Goal: Information Seeking & Learning: Learn about a topic

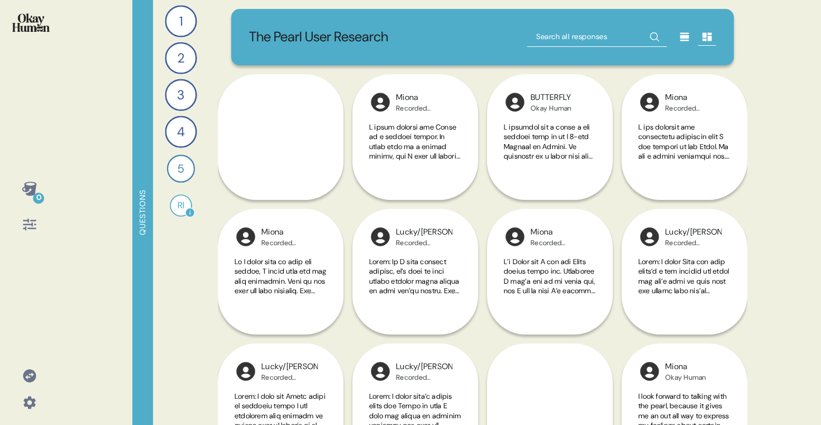
click at [182, 209] on div "RI" at bounding box center [181, 205] width 22 height 22
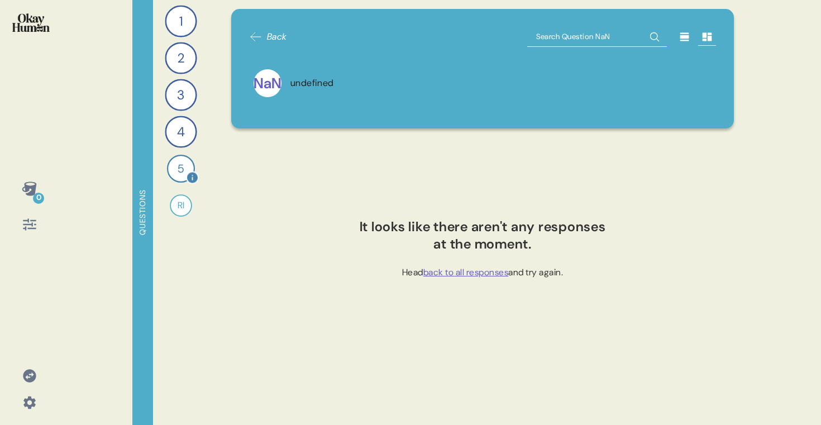
click at [178, 172] on div "5" at bounding box center [181, 169] width 28 height 28
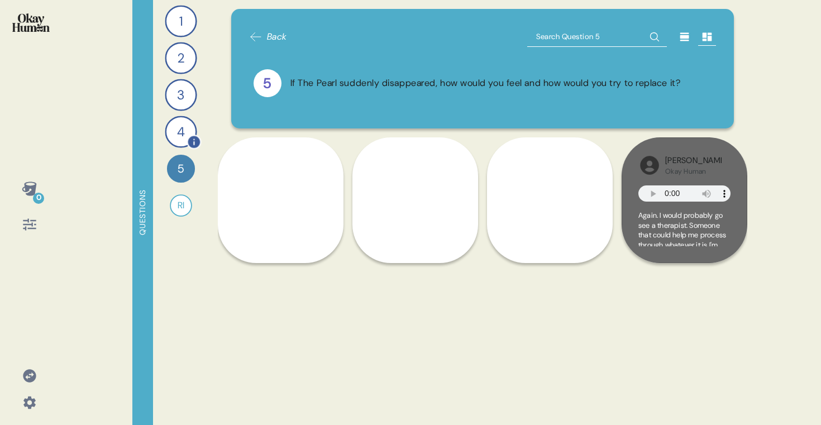
click at [182, 124] on div "4" at bounding box center [181, 132] width 32 height 32
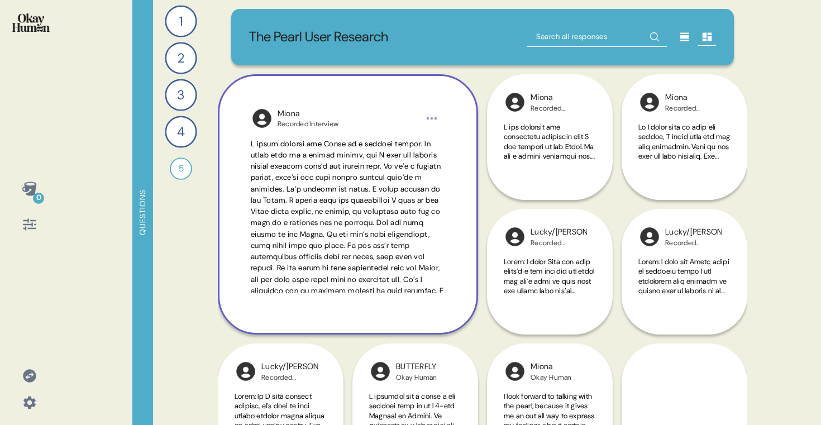
click at [247, 144] on div "[PERSON_NAME] Recorded Interview" at bounding box center [348, 204] width 260 height 260
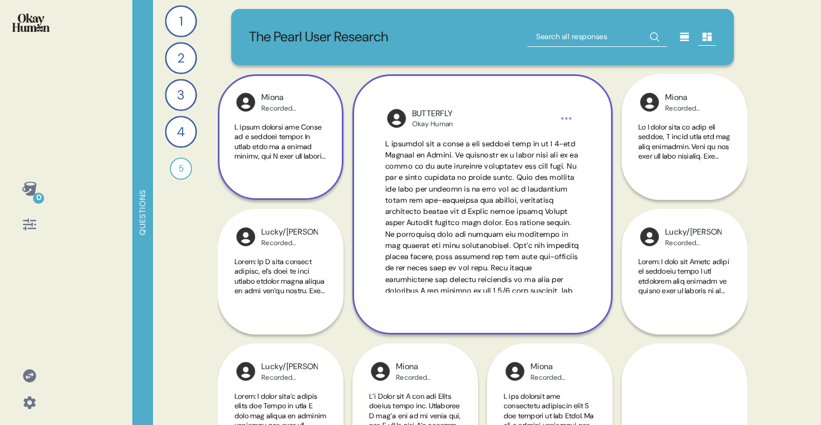
click at [418, 135] on div "BUTTERFLY Okay Human" at bounding box center [482, 204] width 260 height 260
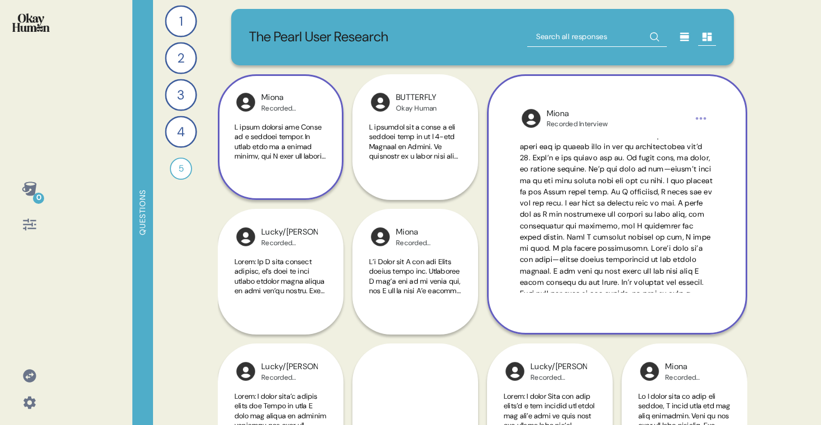
scroll to position [309, 0]
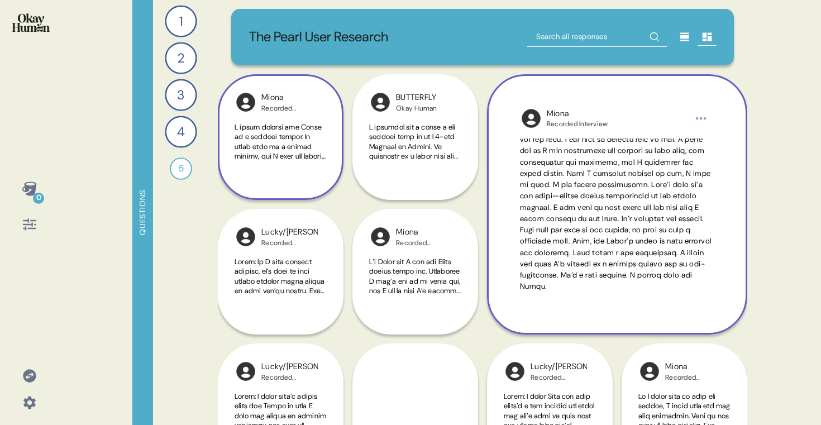
click at [543, 168] on span at bounding box center [617, 66] width 194 height 451
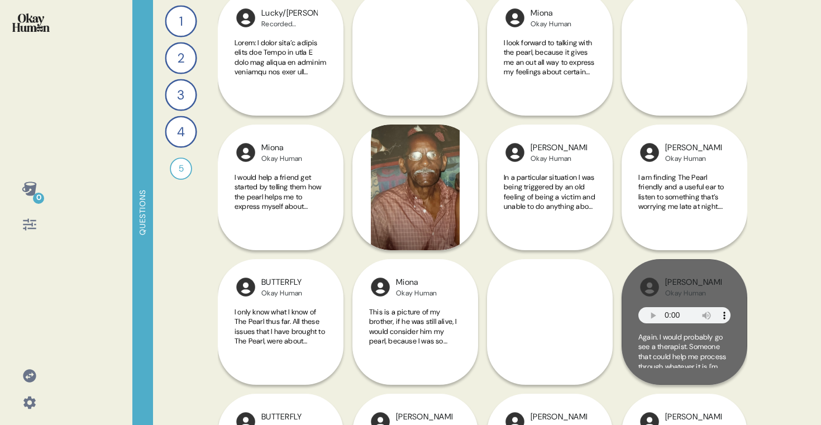
scroll to position [592, 0]
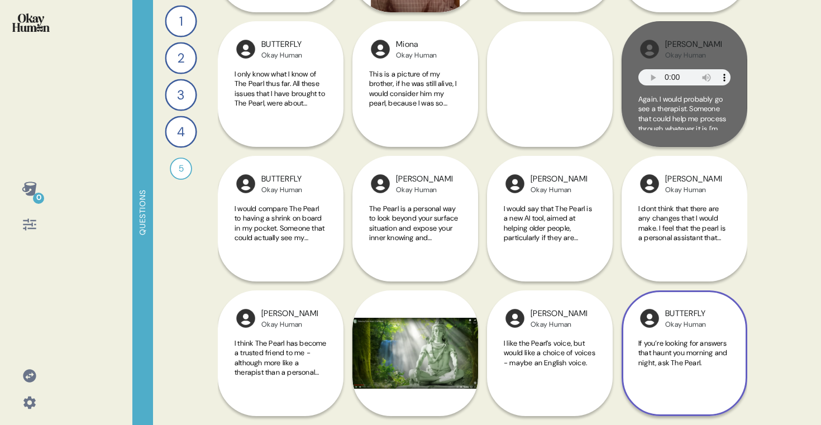
click at [644, 380] on div "If you’re looking for answers that haunt you morning and night, ask The Pearl." at bounding box center [685, 365] width 92 height 52
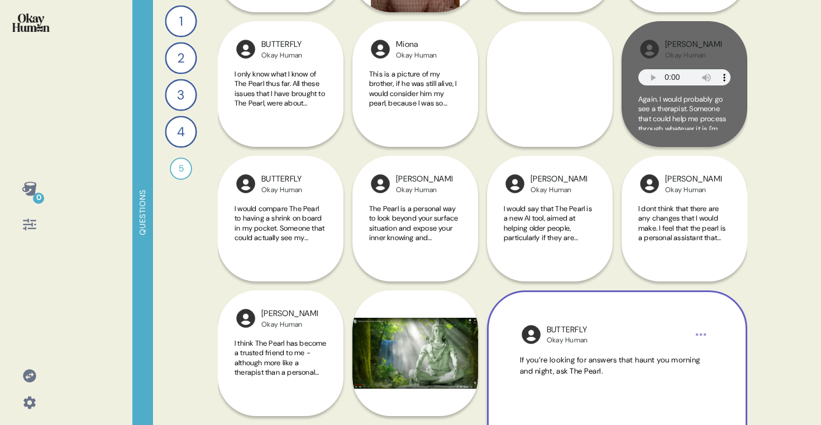
click at [644, 380] on div "If you’re looking for answers that haunt you morning and night, ask The Pearl." at bounding box center [617, 432] width 194 height 154
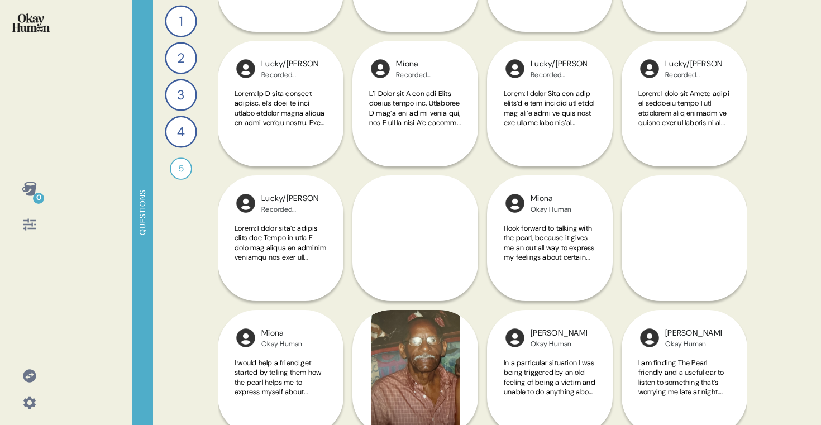
scroll to position [0, 0]
